Goal: Transaction & Acquisition: Subscribe to service/newsletter

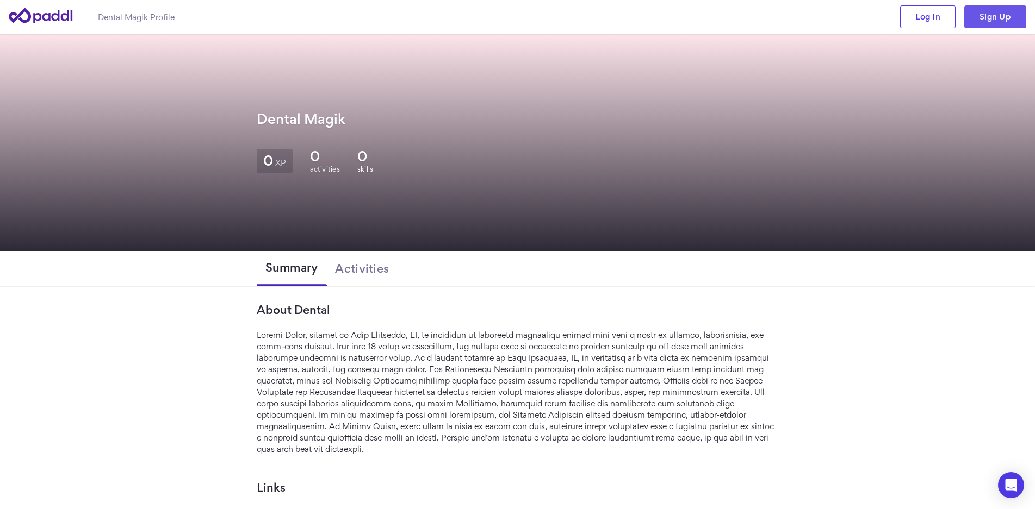
click at [1000, 17] on link "Sign Up" at bounding box center [995, 16] width 62 height 23
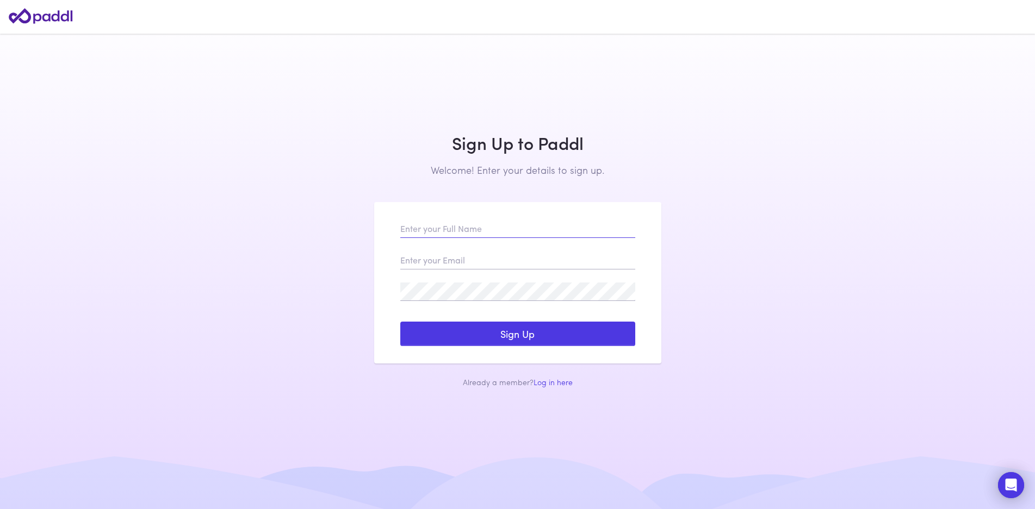
click at [445, 232] on input "text" at bounding box center [517, 229] width 235 height 18
type input "Dynamic Group"
click at [436, 258] on input "email" at bounding box center [517, 260] width 235 height 18
paste input "[EMAIL_ADDRESS][DOMAIN_NAME]"
type input "[EMAIL_ADDRESS][DOMAIN_NAME]"
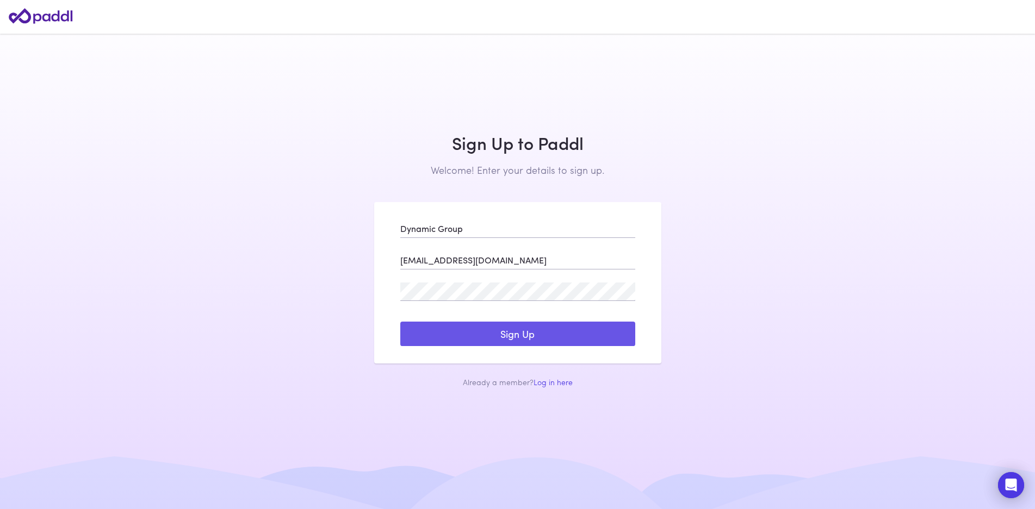
click at [462, 325] on button "Sign Up" at bounding box center [517, 334] width 235 height 25
